Goal: Task Accomplishment & Management: Use online tool/utility

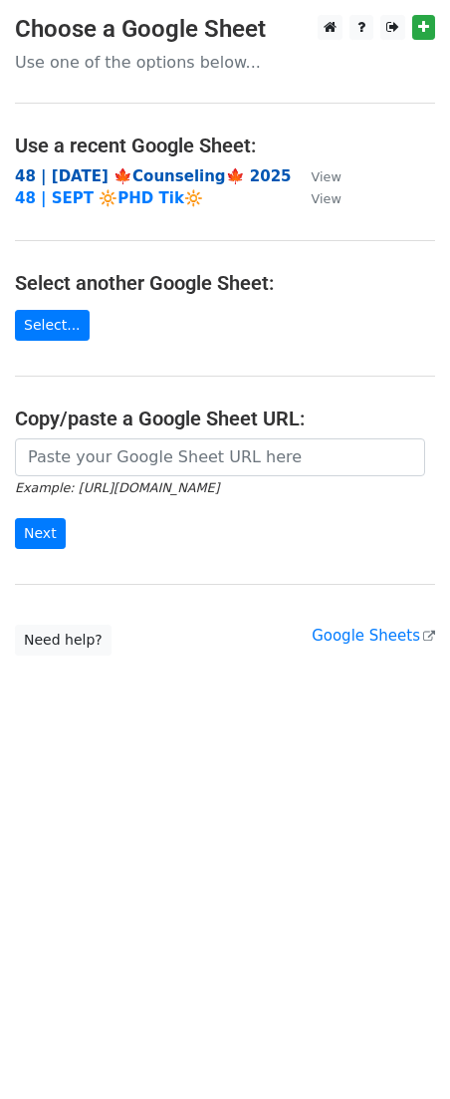
click at [117, 175] on strong "48 | SEP 22 🍁Counseling🍁 2025" at bounding box center [153, 176] width 277 height 18
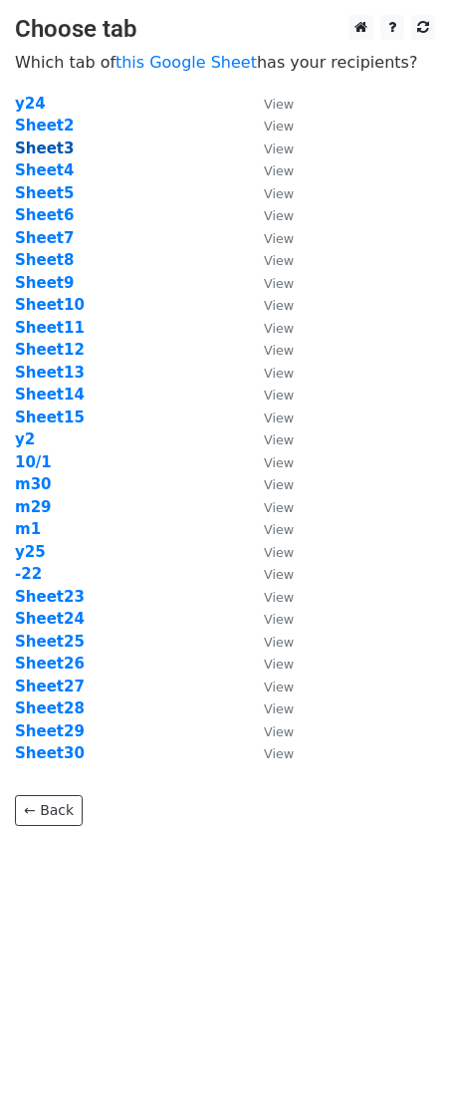
click at [59, 143] on strong "Sheet3" at bounding box center [44, 148] width 59 height 18
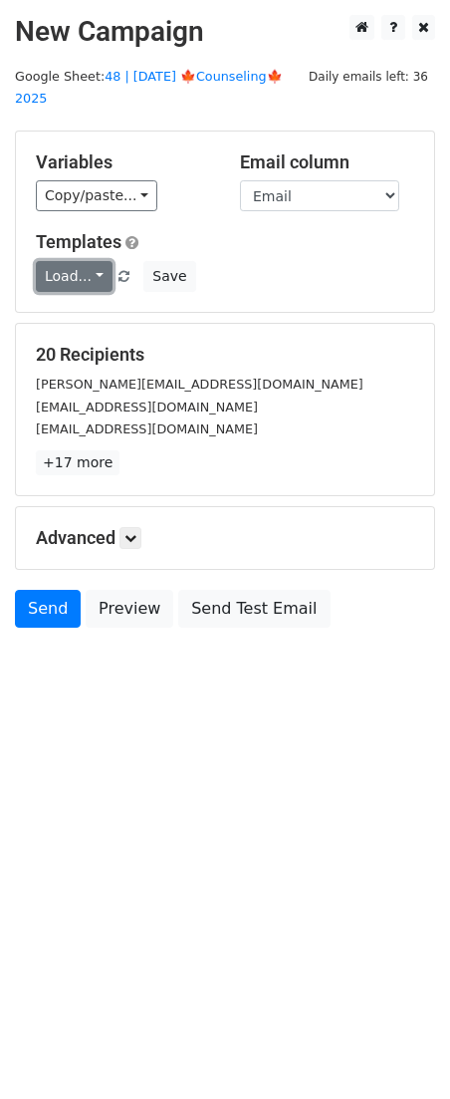
click at [92, 261] on link "Load..." at bounding box center [74, 276] width 77 height 31
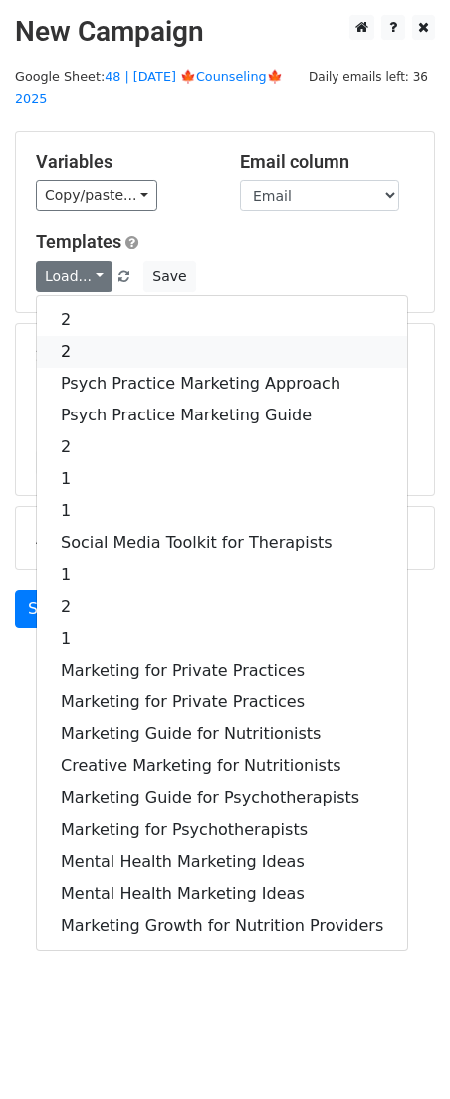
click at [115, 336] on link "2" at bounding box center [222, 352] width 371 height 32
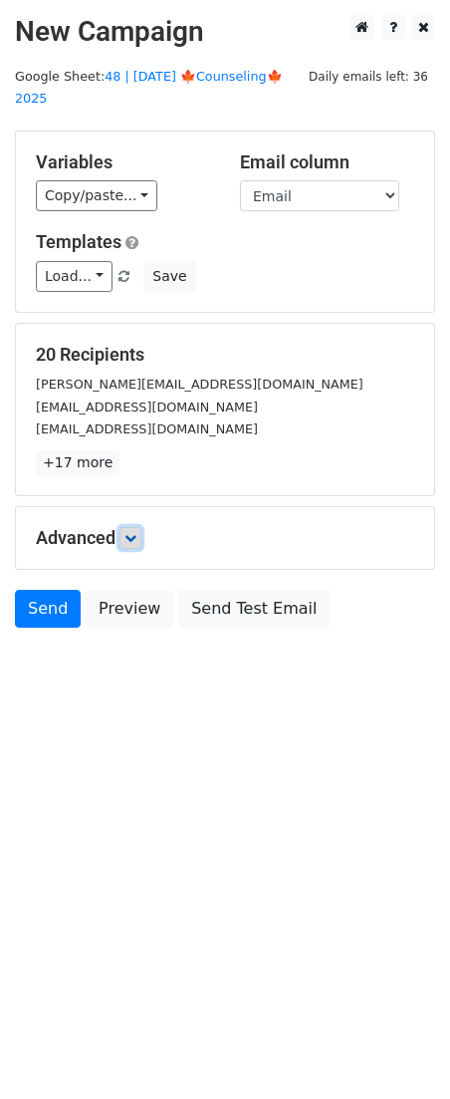
click at [134, 532] on icon at bounding box center [131, 538] width 12 height 12
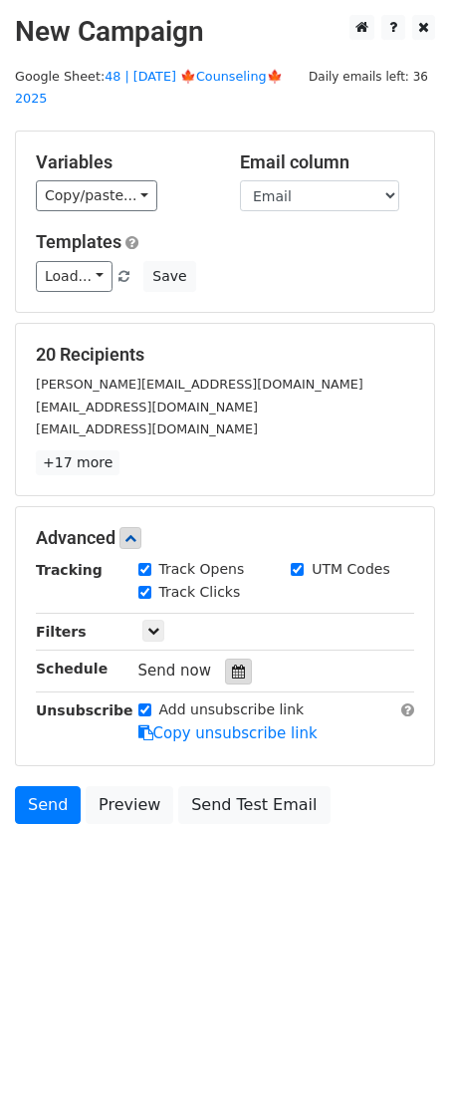
click at [232, 665] on icon at bounding box center [238, 672] width 13 height 14
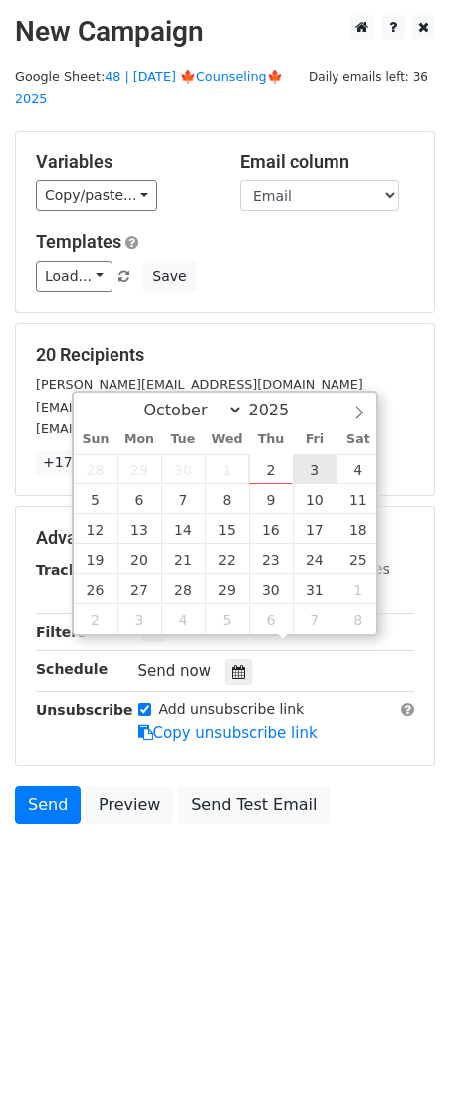
type input "2025-10-03 12:00"
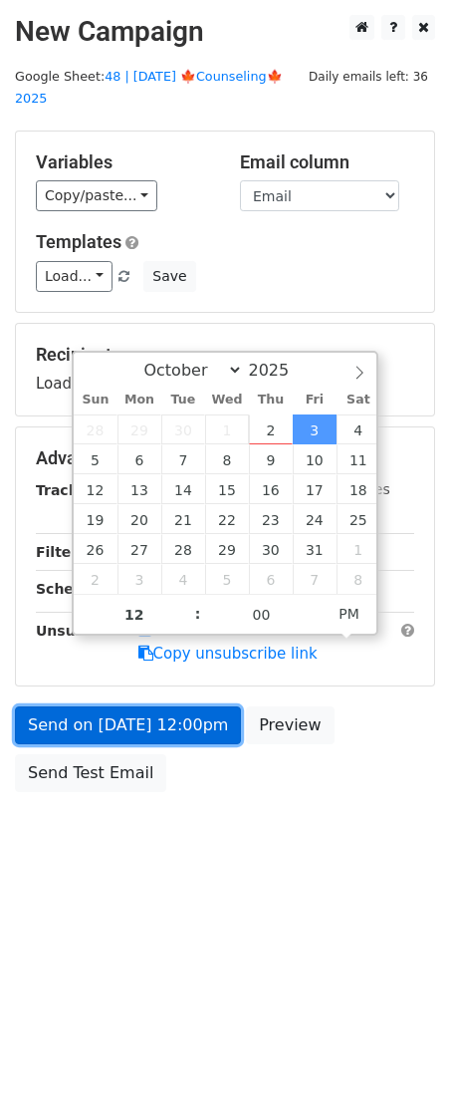
click at [188, 706] on link "Send on Oct 3 at 12:00pm" at bounding box center [128, 725] width 226 height 38
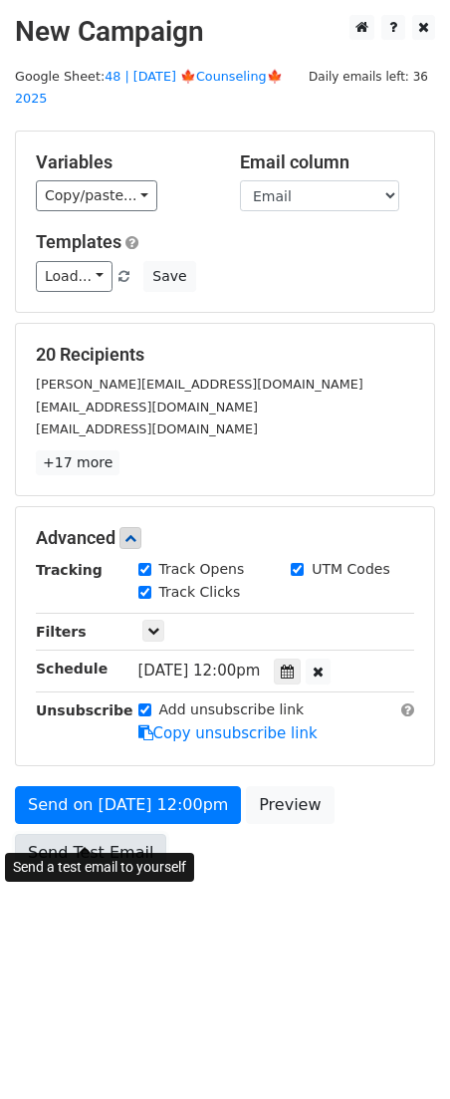
click at [115, 837] on link "Send Test Email" at bounding box center [90, 853] width 151 height 38
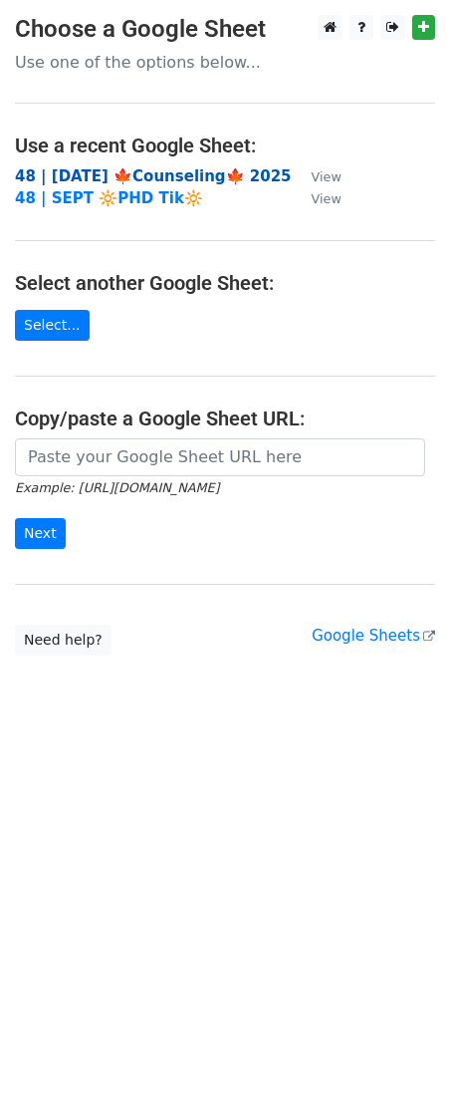
click at [135, 181] on strong "48 | SEP 22 🍁Counseling🍁 2025" at bounding box center [153, 176] width 277 height 18
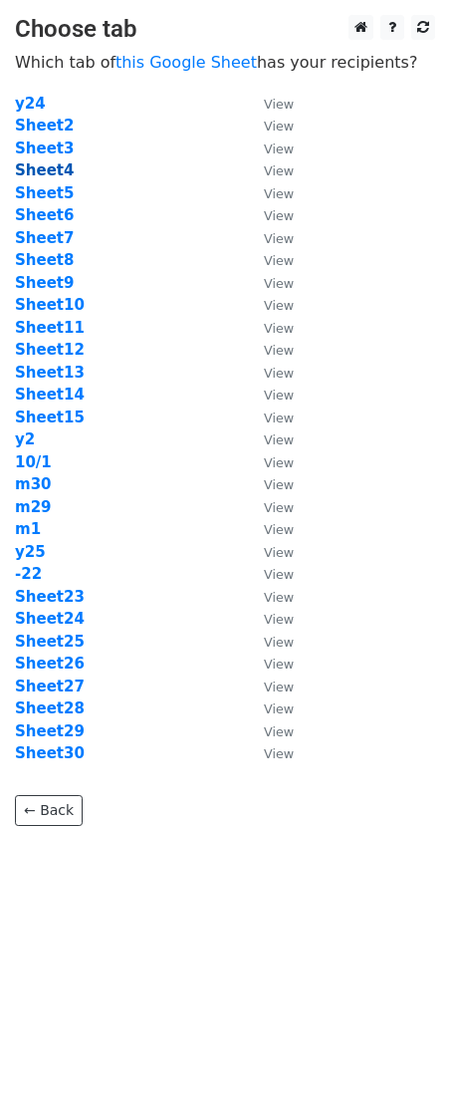
click at [57, 167] on strong "Sheet4" at bounding box center [44, 170] width 59 height 18
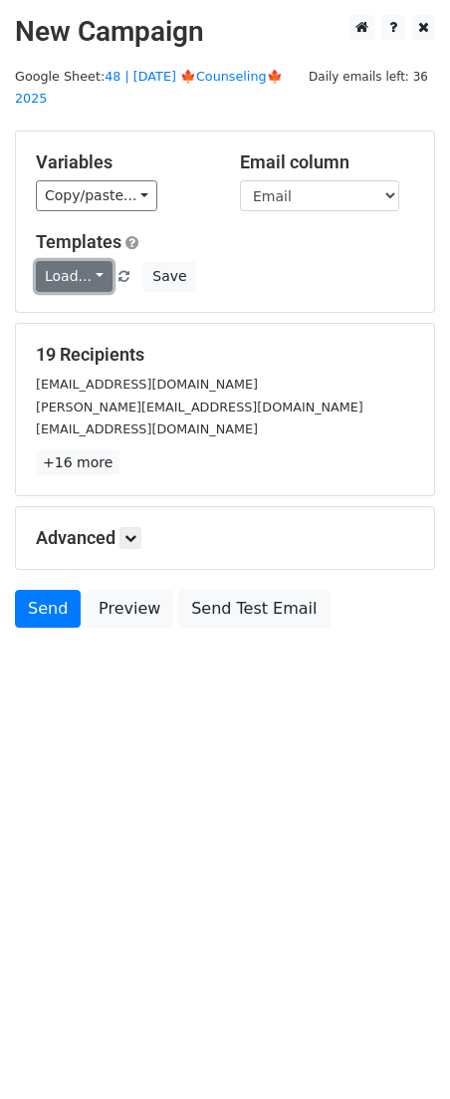
click at [93, 261] on link "Load..." at bounding box center [74, 276] width 77 height 31
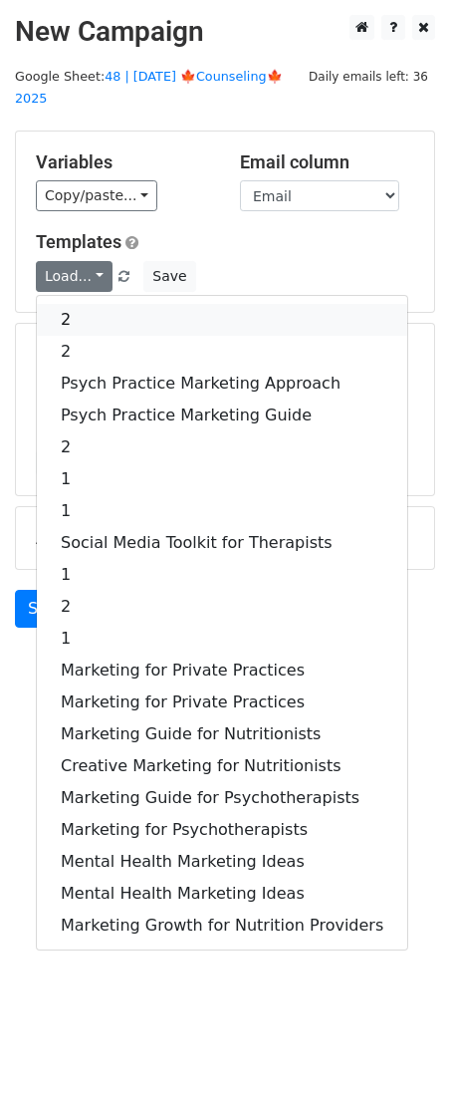
click at [115, 304] on link "2" at bounding box center [222, 320] width 371 height 32
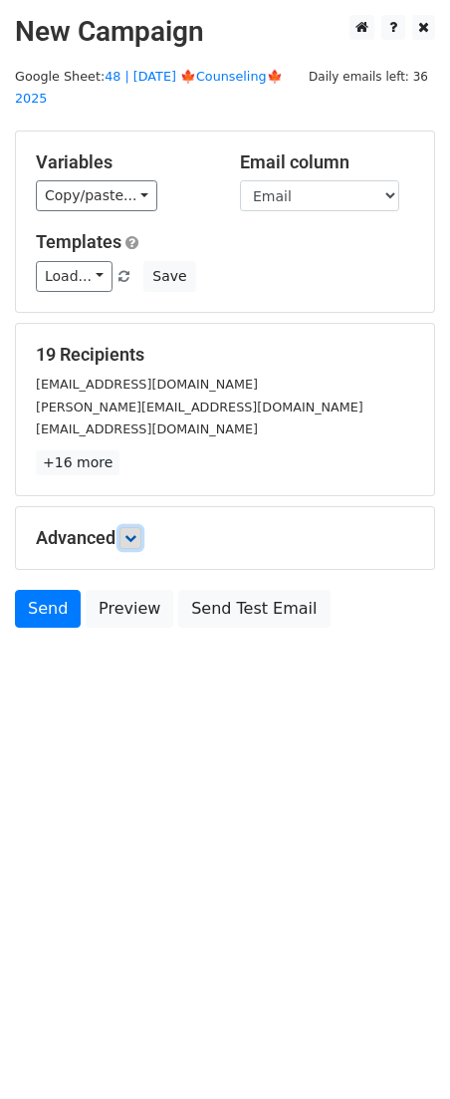
click at [128, 527] on link at bounding box center [131, 538] width 22 height 22
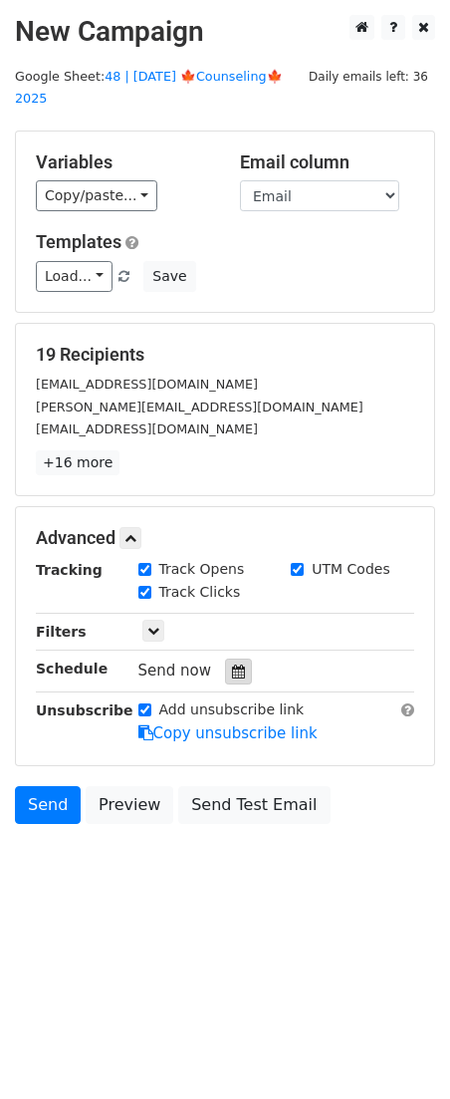
click at [225, 659] on div at bounding box center [238, 672] width 27 height 26
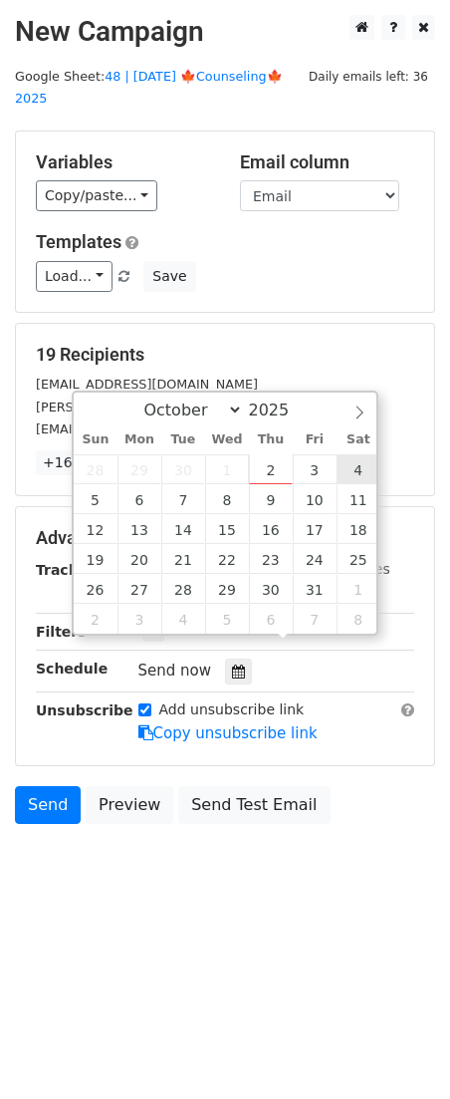
type input "2025-10-04 12:00"
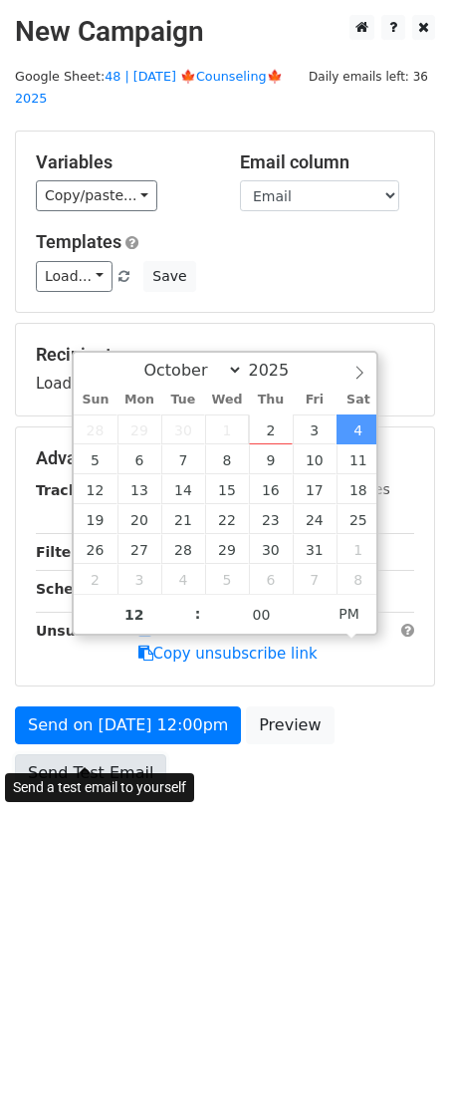
click at [86, 754] on link "Send Test Email" at bounding box center [90, 773] width 151 height 38
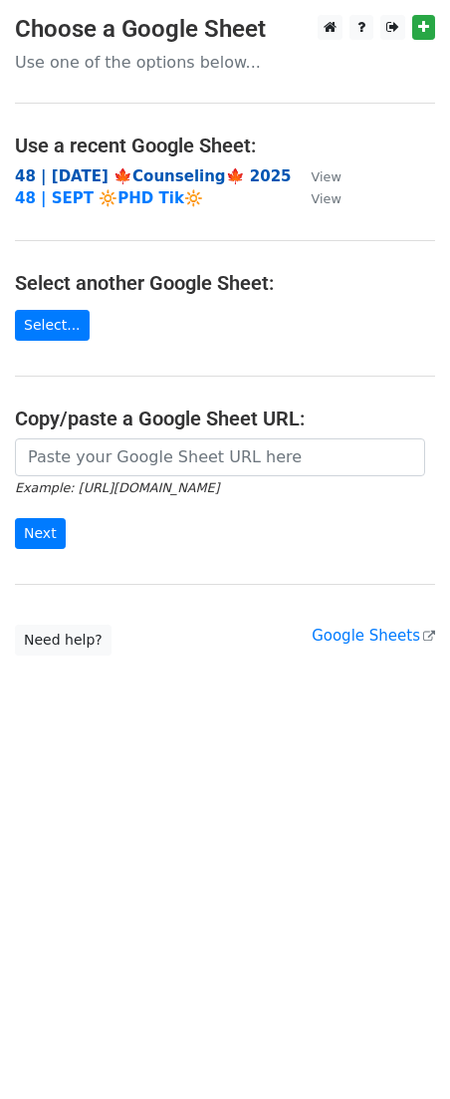
click at [167, 173] on strong "48 | [DATE] 🍁Counseling🍁 2025" at bounding box center [153, 176] width 277 height 18
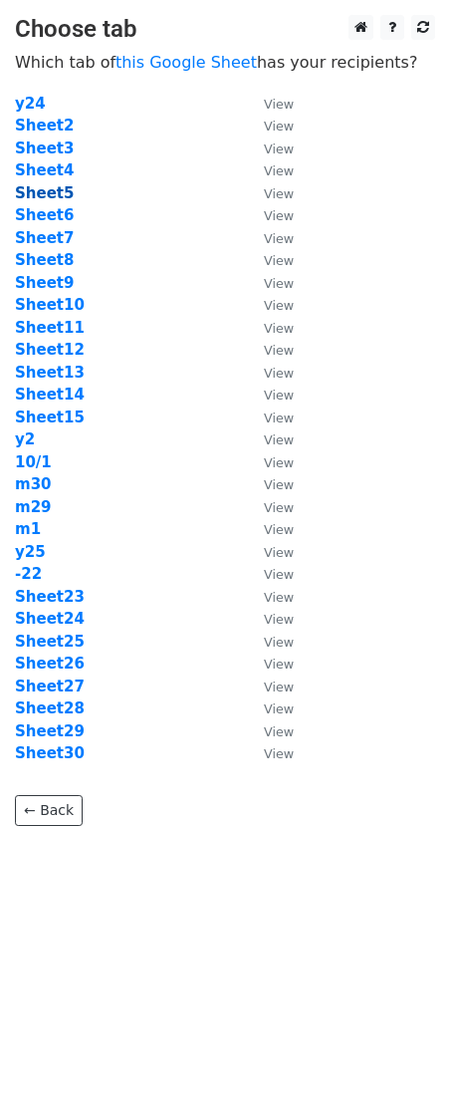
click at [48, 193] on strong "Sheet5" at bounding box center [44, 193] width 59 height 18
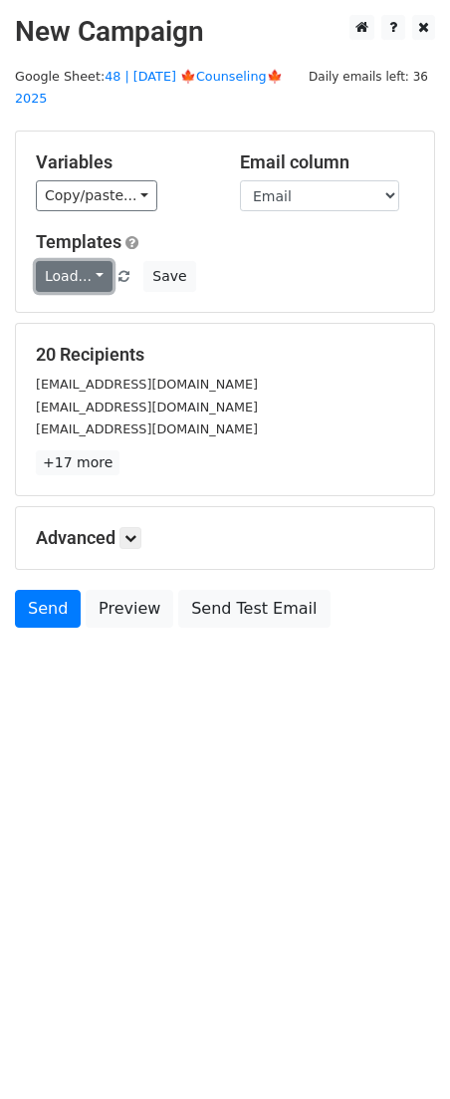
click at [81, 261] on link "Load..." at bounding box center [74, 276] width 77 height 31
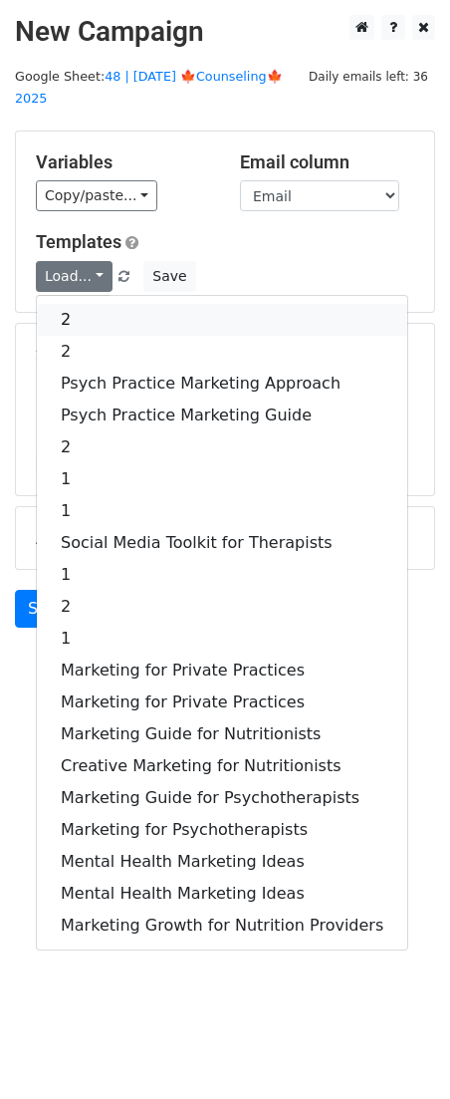
click at [118, 304] on link "2" at bounding box center [222, 320] width 371 height 32
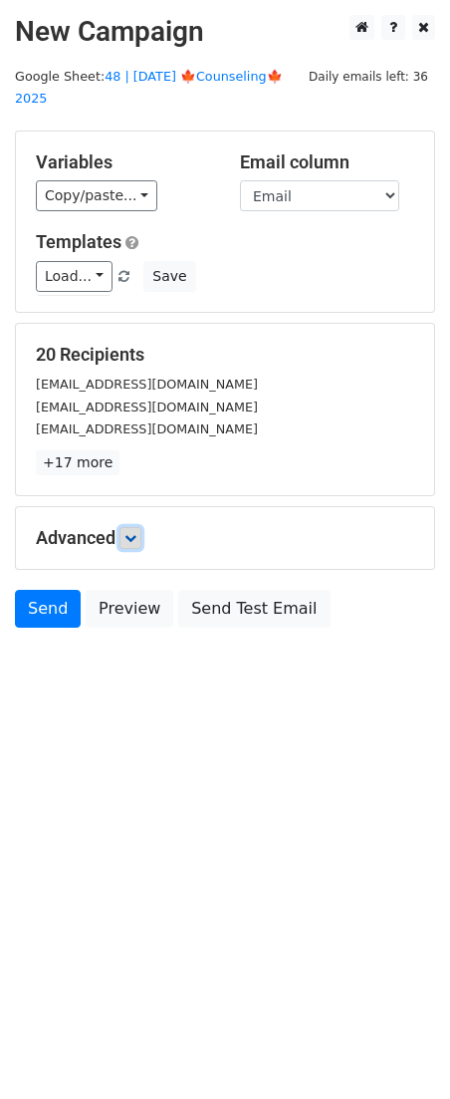
click at [136, 532] on icon at bounding box center [131, 538] width 12 height 12
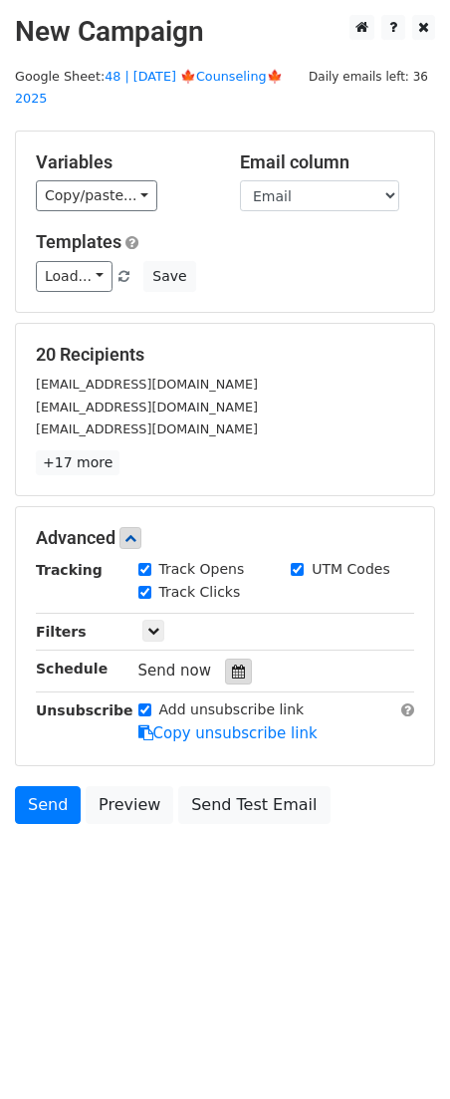
click at [232, 659] on div at bounding box center [238, 672] width 27 height 26
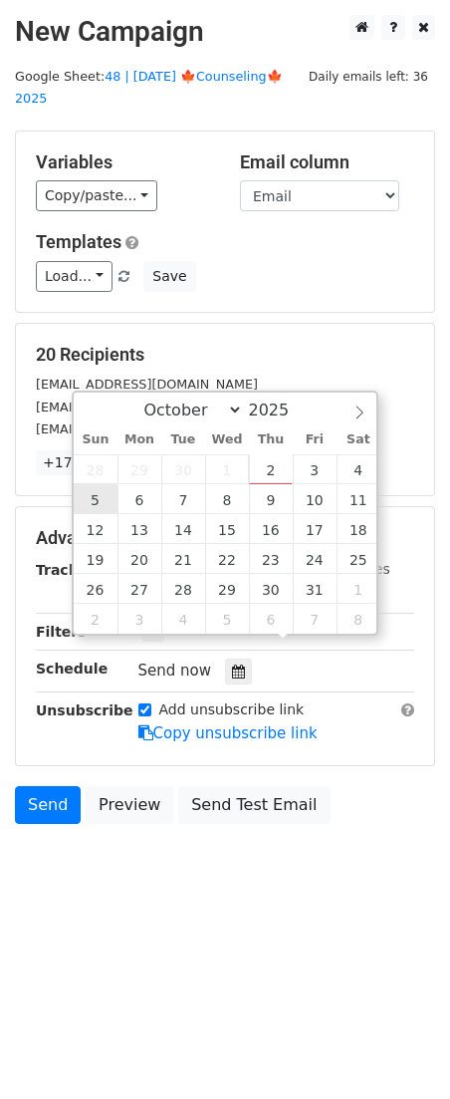
type input "[DATE] 12:00"
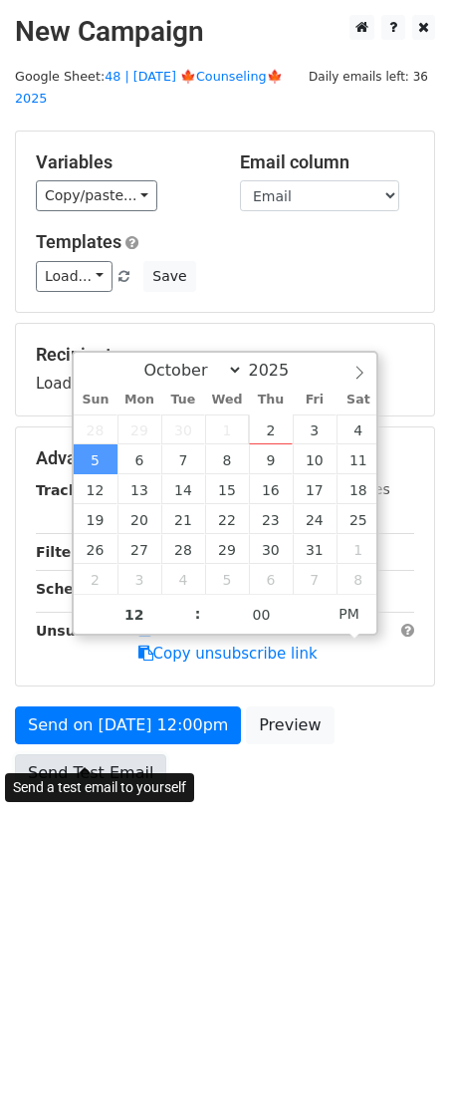
click at [108, 754] on link "Send Test Email" at bounding box center [90, 773] width 151 height 38
